Goal: Transaction & Acquisition: Purchase product/service

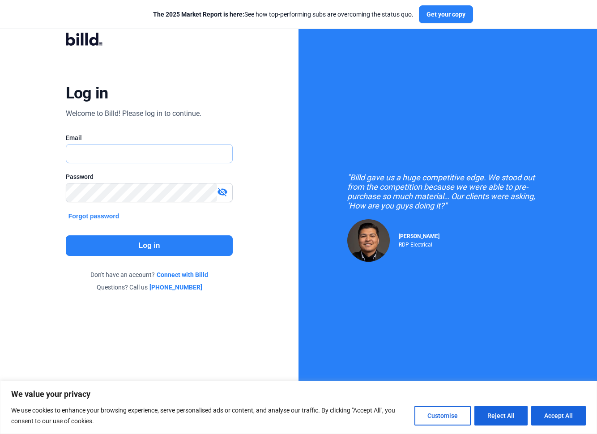
type input "[PERSON_NAME][EMAIL_ADDRESS][DOMAIN_NAME]"
click at [144, 244] on button "Log in" at bounding box center [149, 245] width 167 height 21
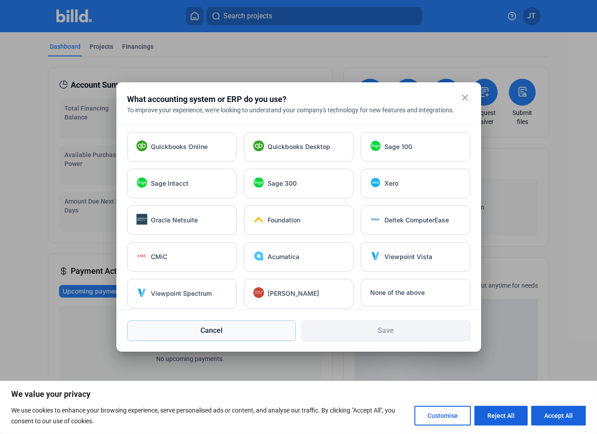
click at [229, 335] on button "Cancel" at bounding box center [211, 330] width 169 height 21
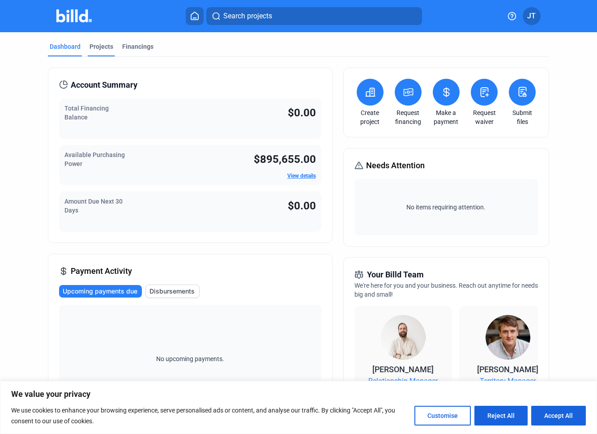
click at [95, 47] on div "Projects" at bounding box center [102, 46] width 24 height 9
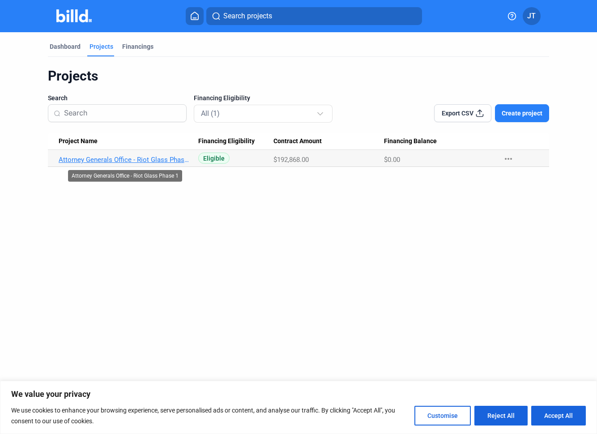
click at [163, 162] on link "Attorney Generals Office - Riot Glass Phase 1" at bounding box center [125, 160] width 132 height 8
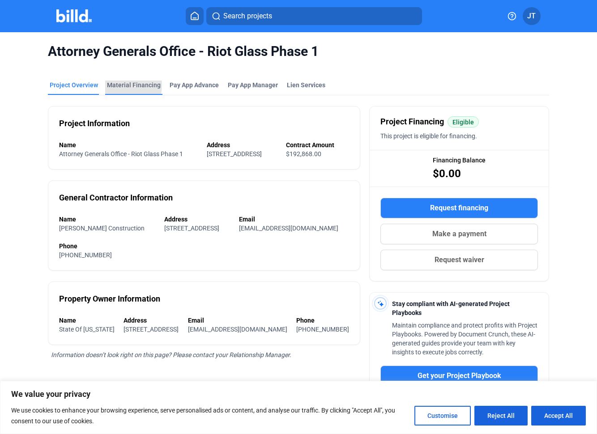
click at [120, 85] on div "Material Financing" at bounding box center [134, 85] width 54 height 9
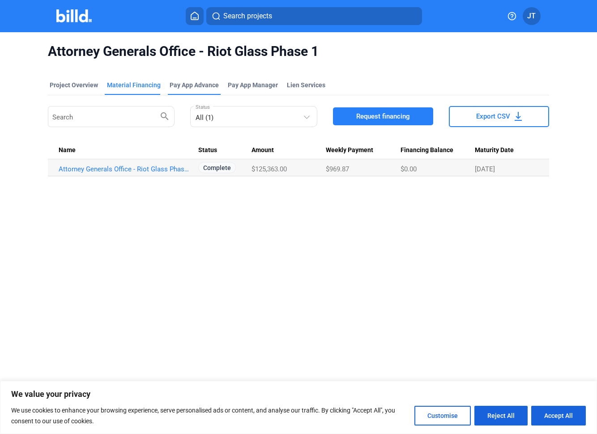
click at [184, 88] on div "Pay App Advance" at bounding box center [194, 85] width 49 height 9
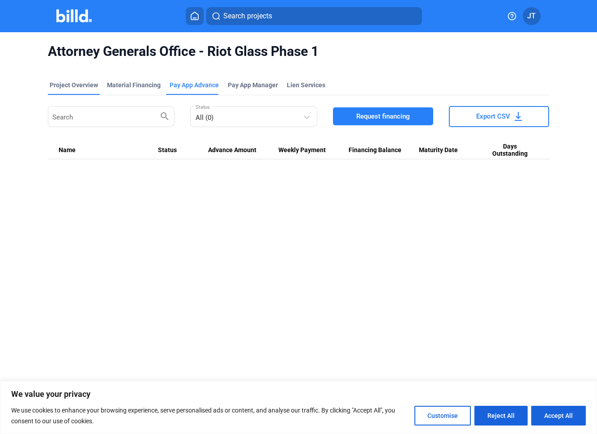
click at [79, 84] on div "Project Overview" at bounding box center [74, 85] width 48 height 9
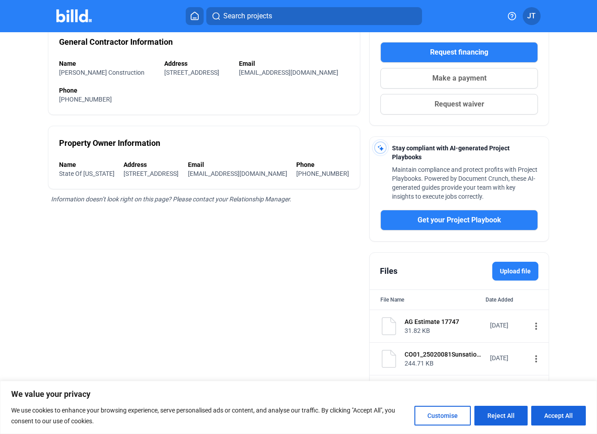
scroll to position [163, 0]
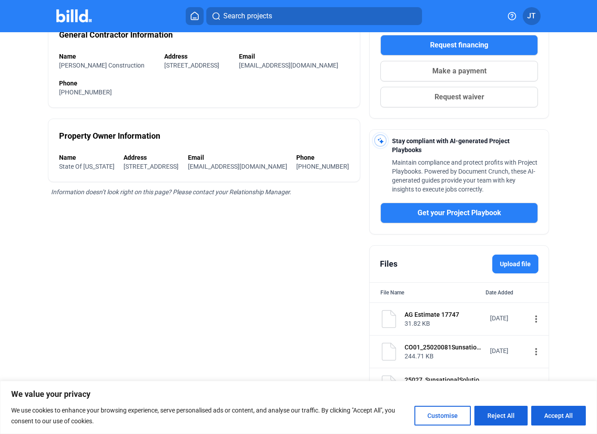
click at [197, 14] on icon at bounding box center [194, 16] width 7 height 8
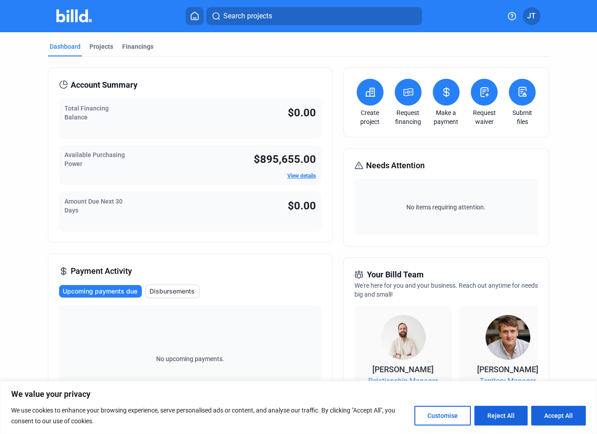
click at [367, 94] on icon at bounding box center [370, 92] width 9 height 8
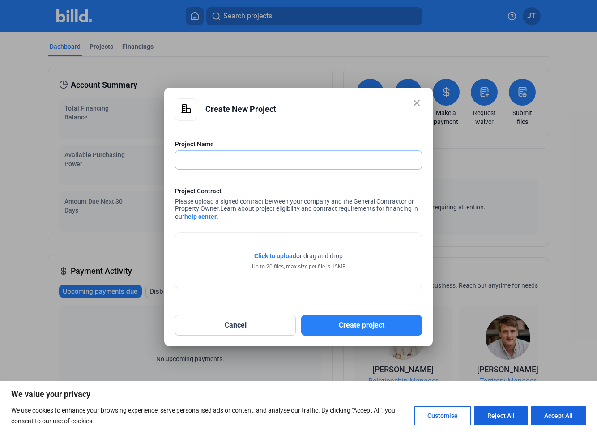
click at [294, 158] on input "text" at bounding box center [293, 160] width 236 height 18
click at [201, 160] on input "15043 - Salado HS" at bounding box center [298, 160] width 246 height 18
type input "15048 - Salado HS"
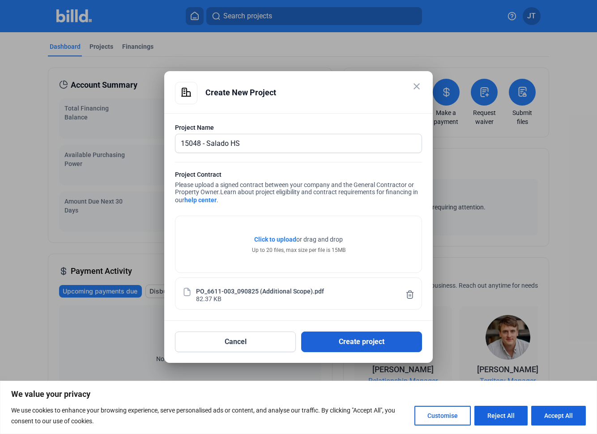
click at [357, 343] on button "Create project" at bounding box center [361, 342] width 121 height 21
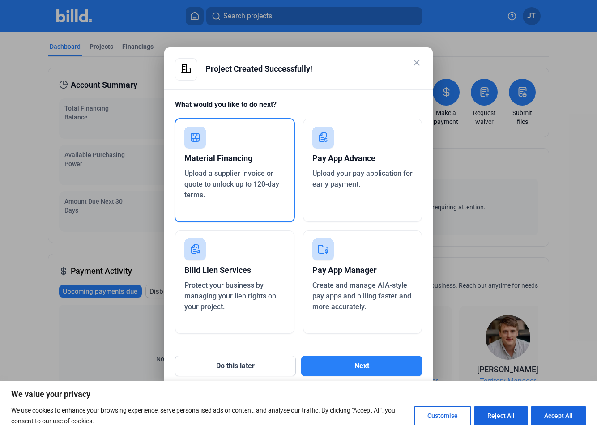
click at [236, 167] on div "Material Financing" at bounding box center [234, 159] width 101 height 20
click at [361, 359] on button "Next" at bounding box center [361, 366] width 121 height 21
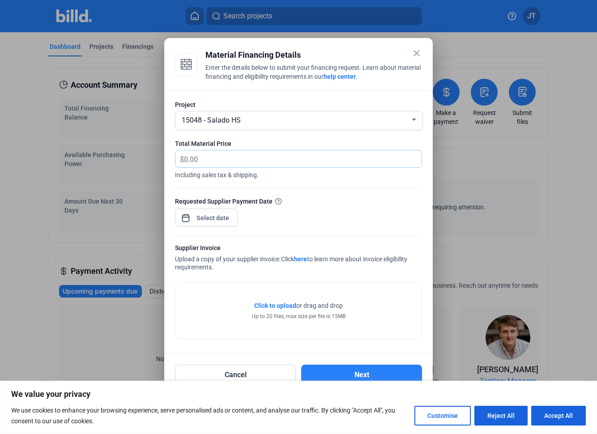
click at [238, 158] on input "text" at bounding box center [303, 158] width 238 height 17
type input "105,333.21"
click at [225, 221] on div "close Material Financing Details Enter the details below to submit your financi…" at bounding box center [298, 217] width 597 height 434
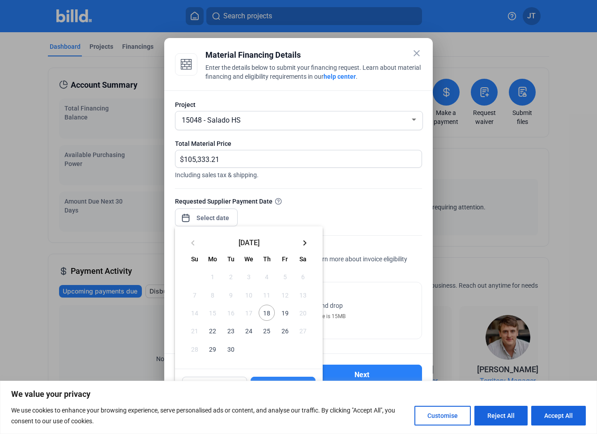
click at [305, 245] on mat-icon "keyboard_arrow_right" at bounding box center [304, 243] width 11 height 11
click at [268, 276] on span "2" at bounding box center [267, 277] width 16 height 16
click at [512, 416] on button "Reject All" at bounding box center [500, 416] width 53 height 20
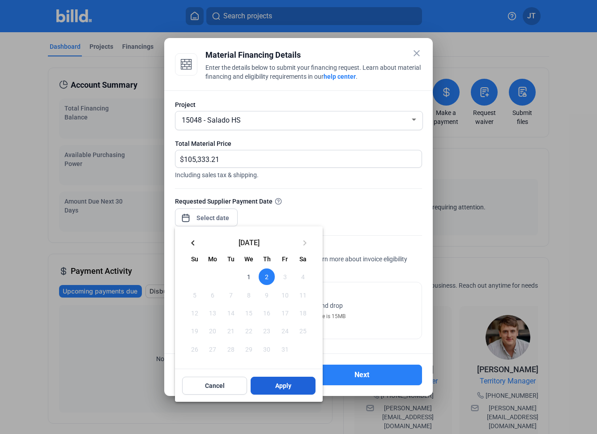
click at [289, 385] on span "Apply" at bounding box center [283, 385] width 16 height 9
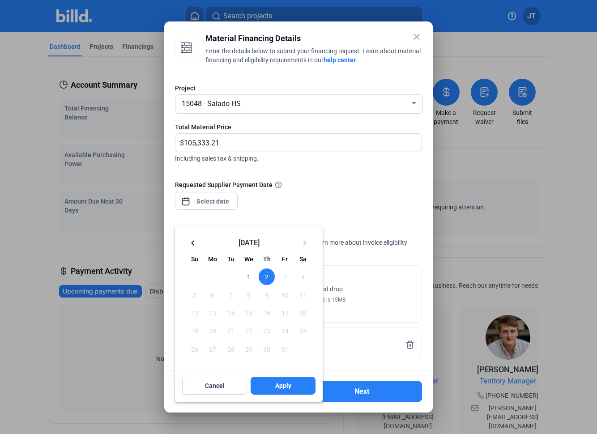
click at [359, 225] on div at bounding box center [298, 217] width 597 height 434
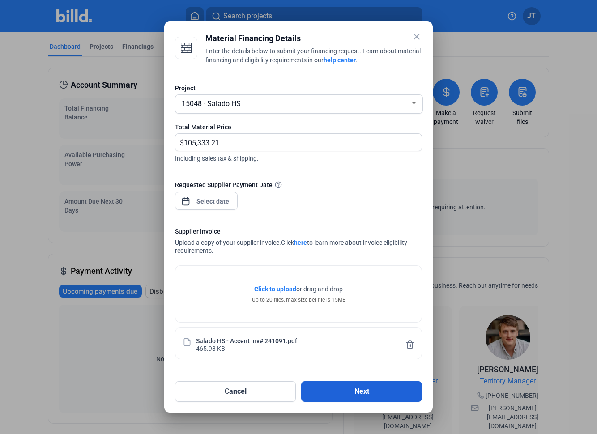
click at [349, 389] on button "Next" at bounding box center [361, 391] width 121 height 21
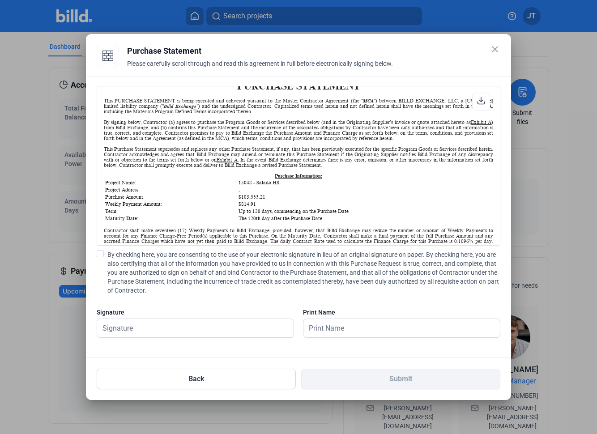
scroll to position [58, 0]
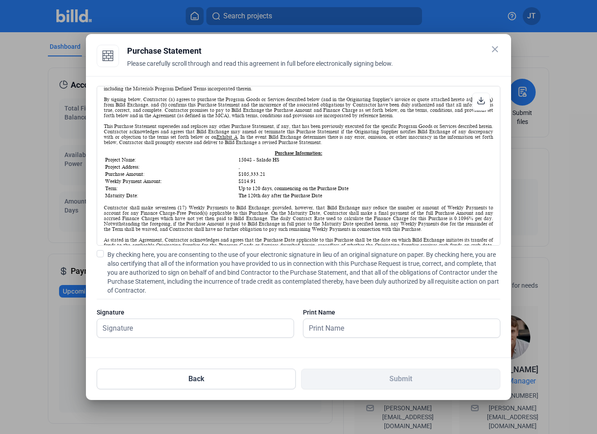
drag, startPoint x: 257, startPoint y: 184, endPoint x: 231, endPoint y: 184, distance: 26.0
click at [231, 184] on tr "Weekly Payment Amount: $814.91" at bounding box center [299, 181] width 388 height 6
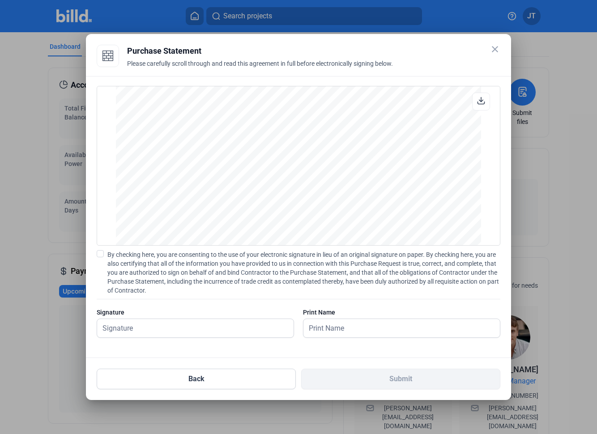
scroll to position [746, 0]
click at [105, 252] on label "By checking here, you are consenting to the use of your electronic signature in…" at bounding box center [299, 272] width 404 height 45
click at [0, 0] on input "By checking here, you are consenting to the use of your electronic signature in…" at bounding box center [0, 0] width 0 height 0
click at [154, 325] on input "text" at bounding box center [190, 328] width 187 height 18
type input "[PERSON_NAME]"
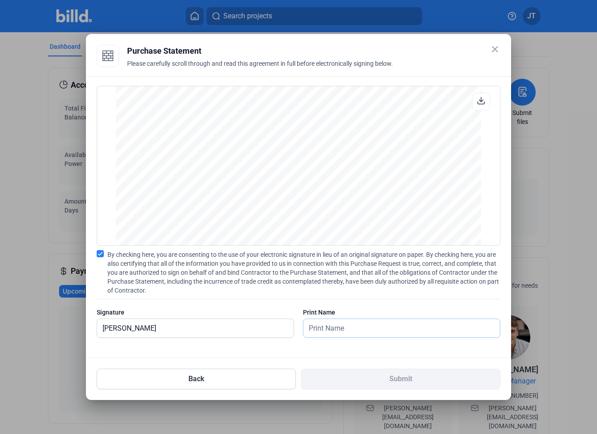
click at [320, 328] on input "text" at bounding box center [396, 328] width 187 height 18
type input "[PERSON_NAME]"
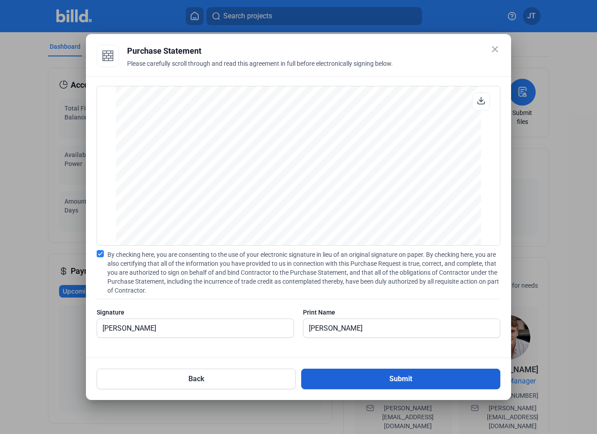
click at [394, 371] on button "Submit" at bounding box center [400, 379] width 199 height 21
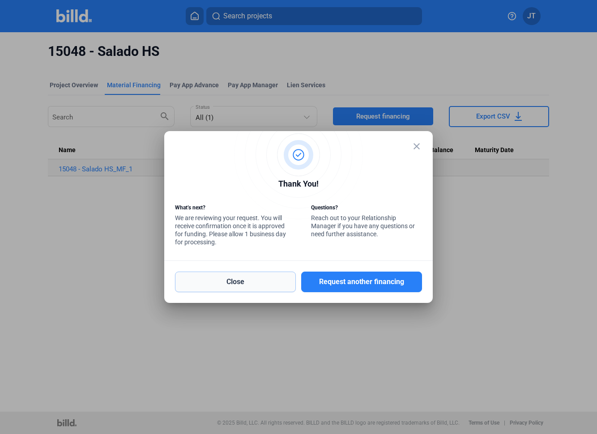
click at [234, 278] on button "Close" at bounding box center [235, 282] width 121 height 21
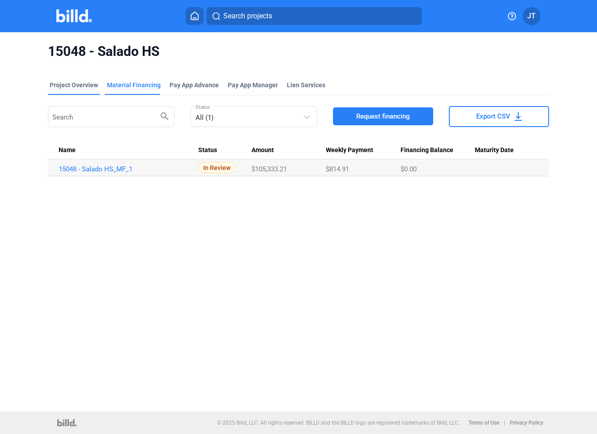
click at [74, 87] on div "Project Overview" at bounding box center [74, 85] width 48 height 9
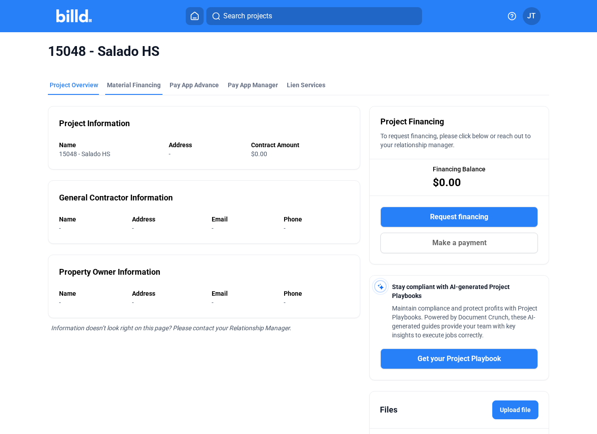
click at [130, 88] on div "Material Financing" at bounding box center [134, 85] width 54 height 9
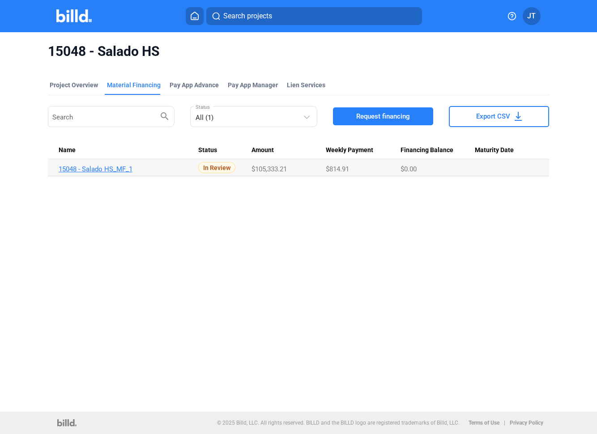
click at [118, 172] on link "15048 - Salado HS_MF_1" at bounding box center [125, 169] width 132 height 8
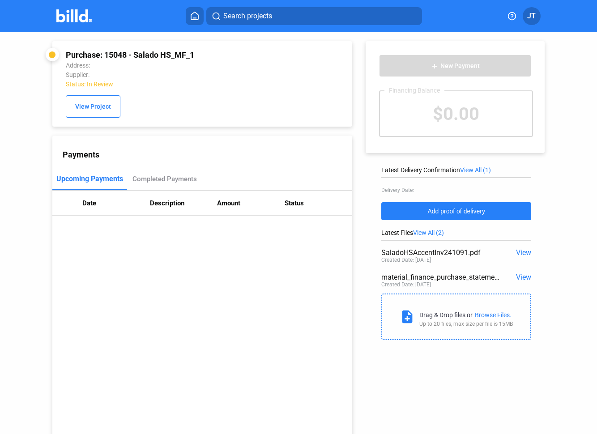
click at [485, 216] on button "Add proof of delivery" at bounding box center [456, 211] width 150 height 18
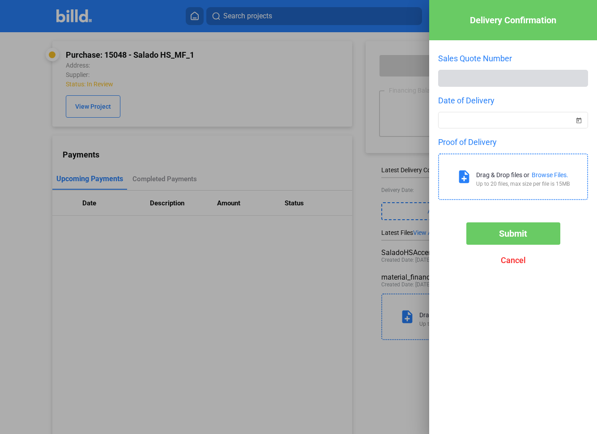
click at [384, 246] on div at bounding box center [298, 217] width 597 height 434
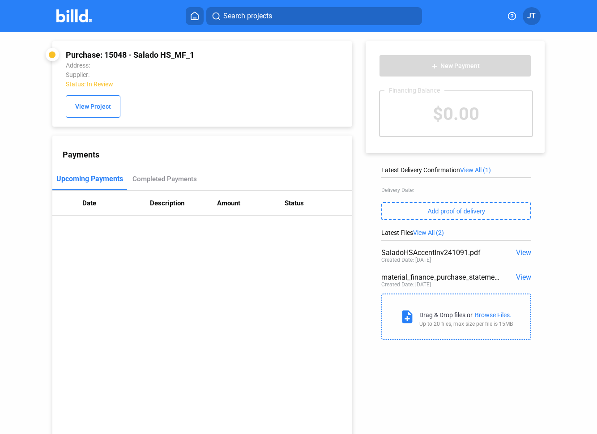
click at [168, 205] on th "Description" at bounding box center [184, 203] width 68 height 25
click at [87, 112] on button "View Project" at bounding box center [93, 106] width 55 height 22
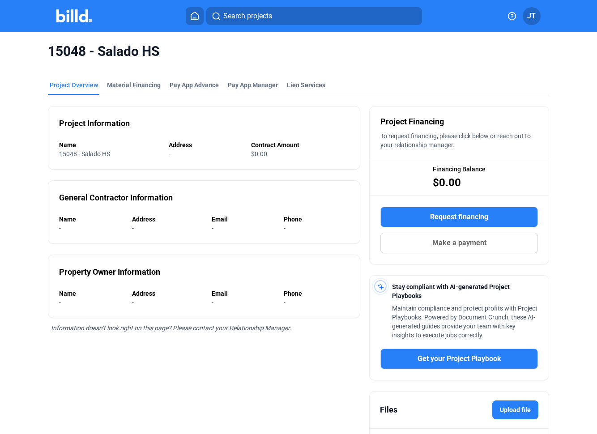
click at [534, 19] on span "JT" at bounding box center [531, 16] width 9 height 11
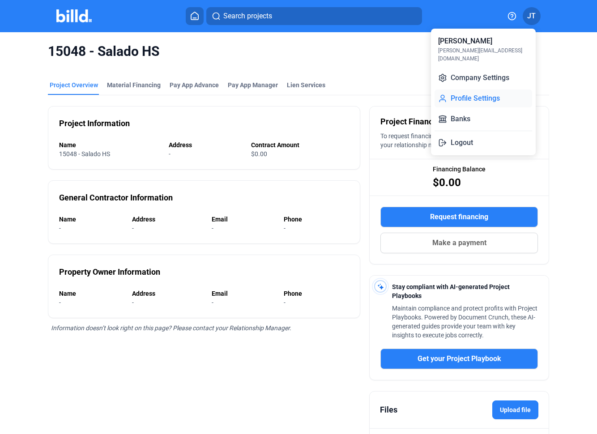
click at [495, 90] on button "Profile Settings" at bounding box center [484, 99] width 98 height 18
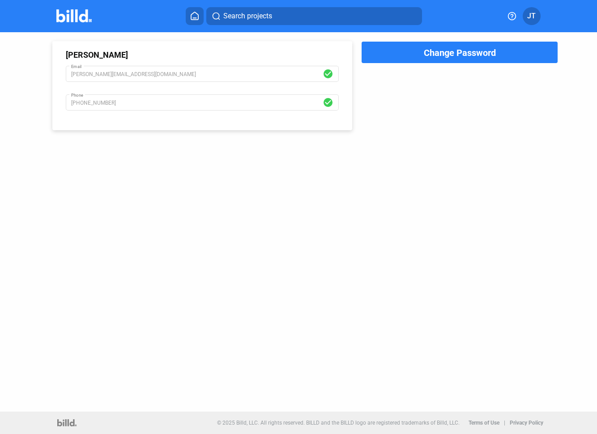
click at [534, 17] on span "JT" at bounding box center [531, 16] width 9 height 11
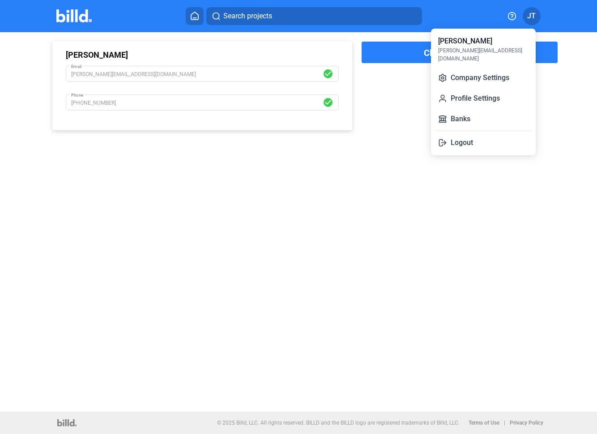
click at [509, 43] on div "[PERSON_NAME] [PERSON_NAME][EMAIL_ADDRESS][DOMAIN_NAME]" at bounding box center [484, 49] width 98 height 34
click at [197, 12] on div at bounding box center [298, 217] width 597 height 434
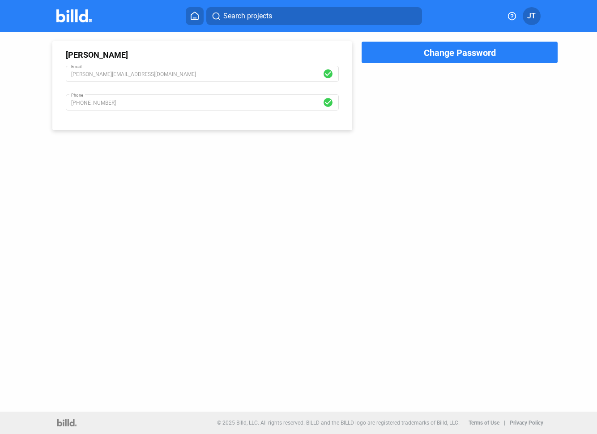
click at [194, 15] on icon at bounding box center [194, 16] width 9 height 9
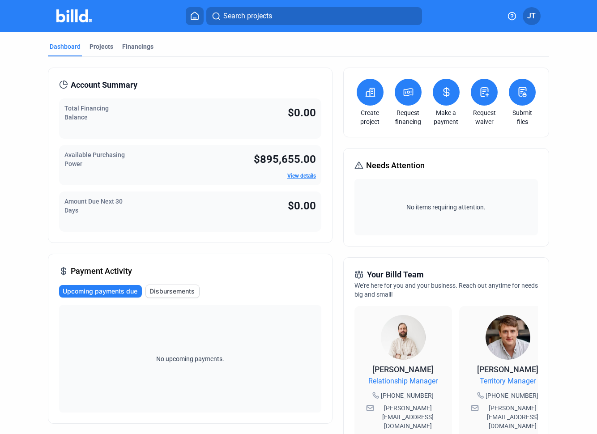
click at [303, 173] on link "View details" at bounding box center [301, 176] width 29 height 6
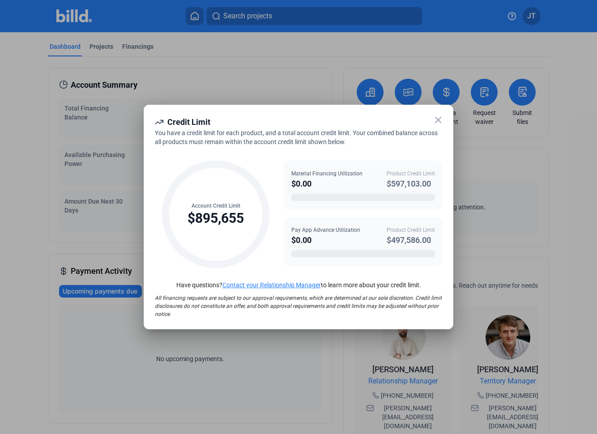
click at [333, 265] on div "Pay App Advance Utilization $0.00 Product Credit Limit $497,586.00" at bounding box center [363, 241] width 158 height 49
click at [436, 122] on icon at bounding box center [438, 120] width 11 height 11
